Goal: Find specific page/section: Find specific page/section

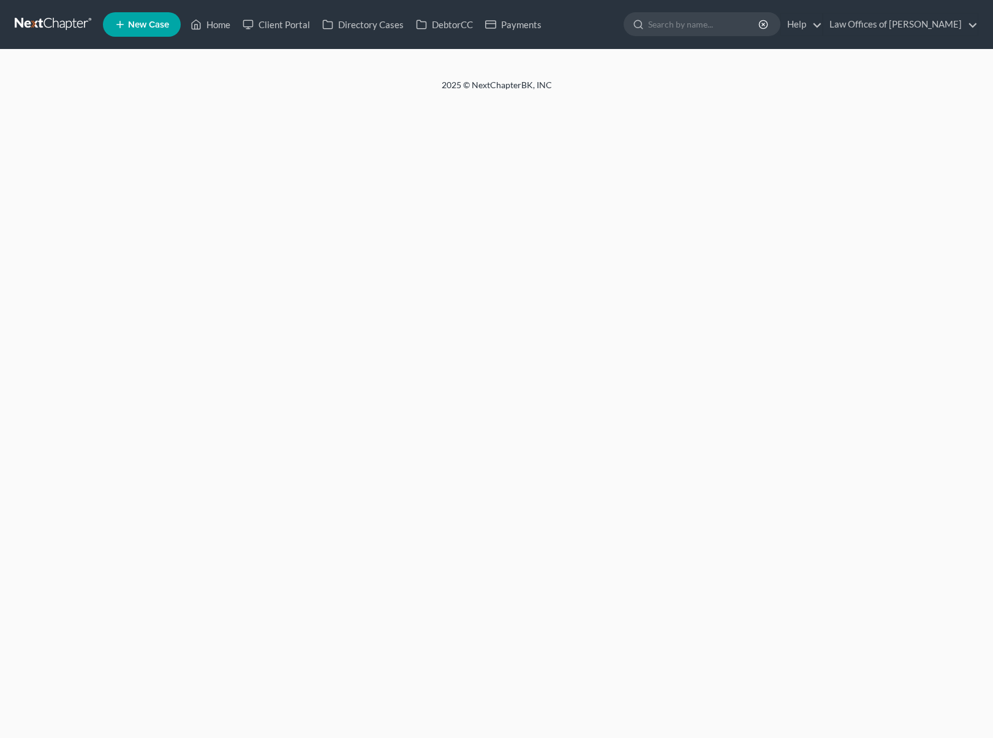
select select "0"
select select "2"
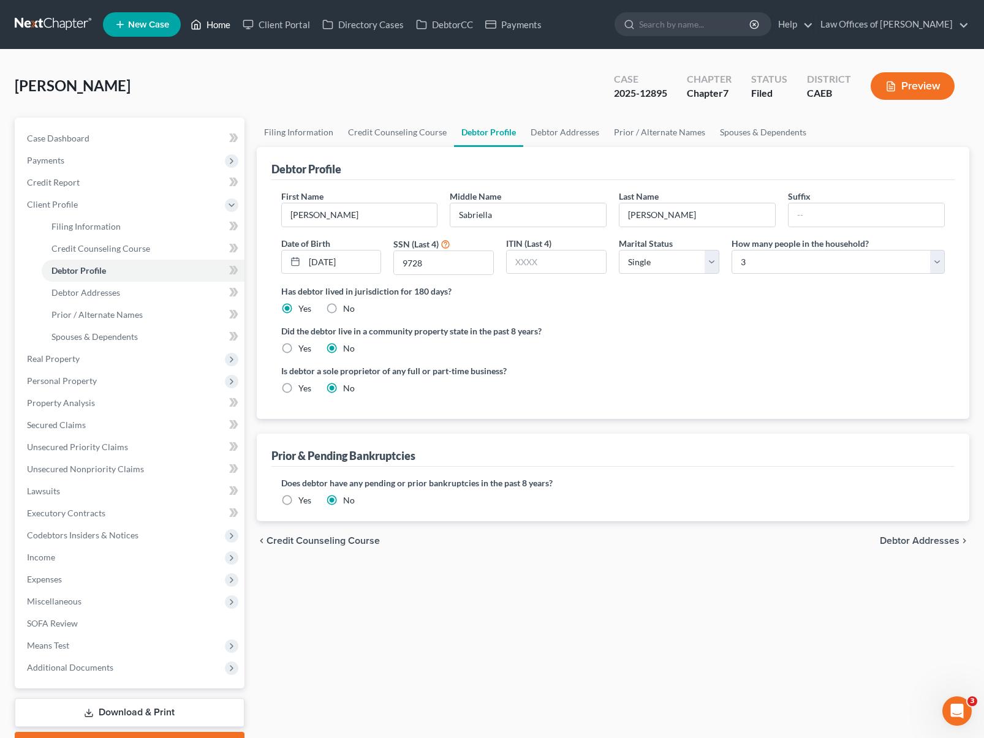
click at [210, 26] on link "Home" at bounding box center [210, 24] width 52 height 22
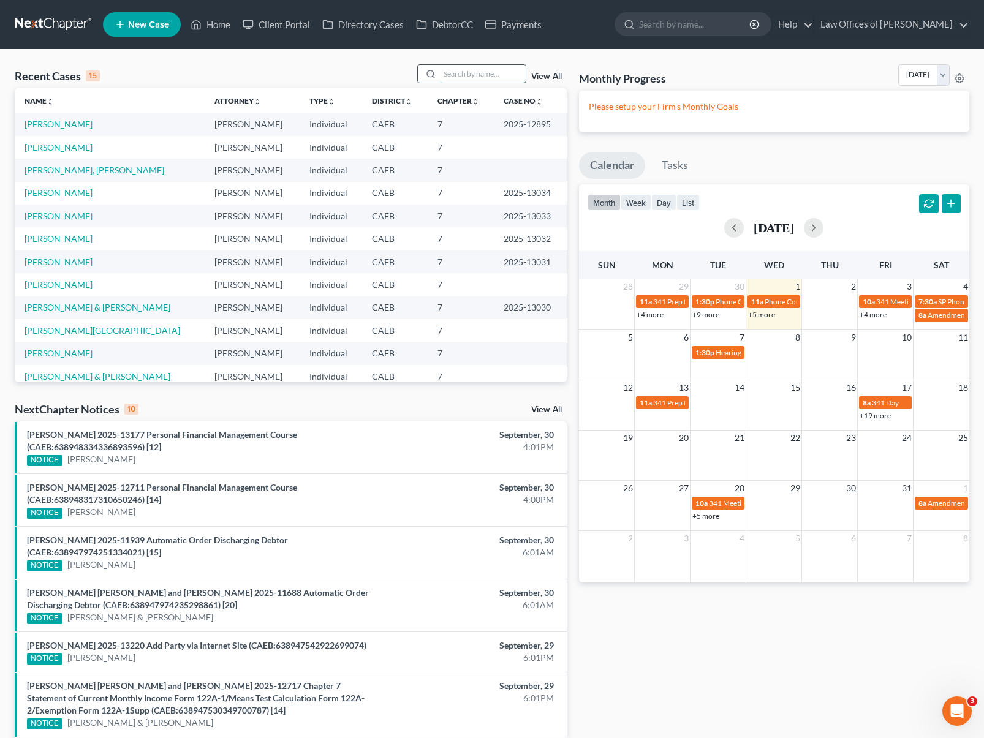
drag, startPoint x: 477, startPoint y: 71, endPoint x: 482, endPoint y: 67, distance: 6.6
click at [479, 66] on input "search" at bounding box center [483, 74] width 86 height 18
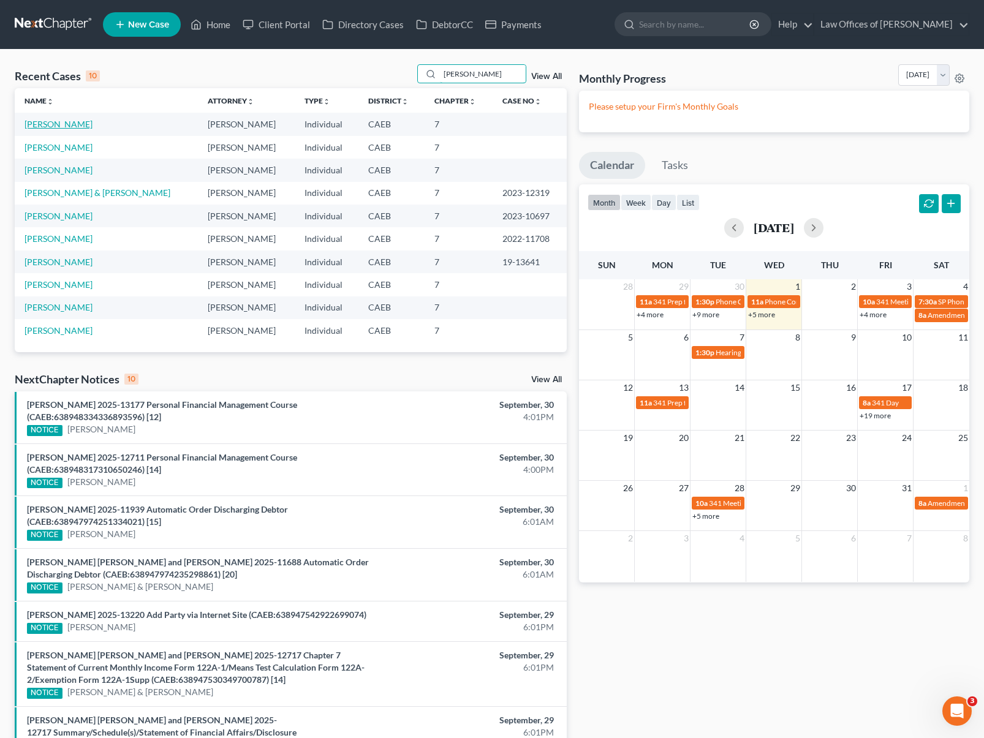
type input "[PERSON_NAME]"
click at [45, 124] on link "[PERSON_NAME]" at bounding box center [59, 124] width 68 height 10
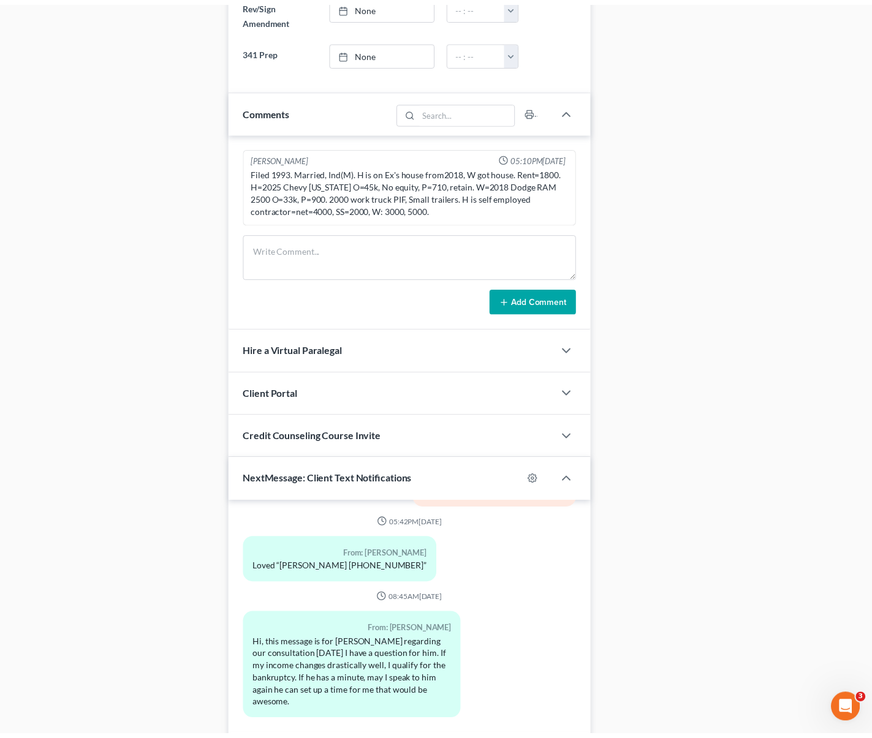
scroll to position [336, 0]
